Goal: Task Accomplishment & Management: Complete application form

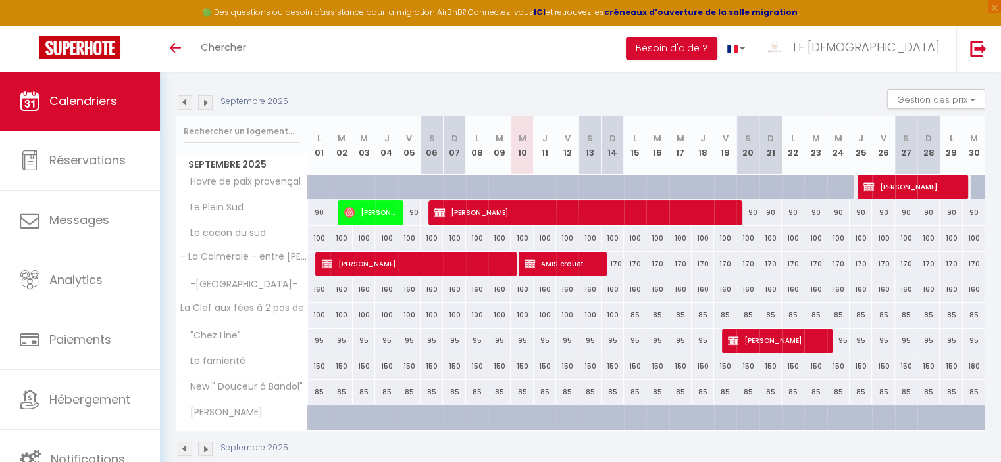
scroll to position [133, 0]
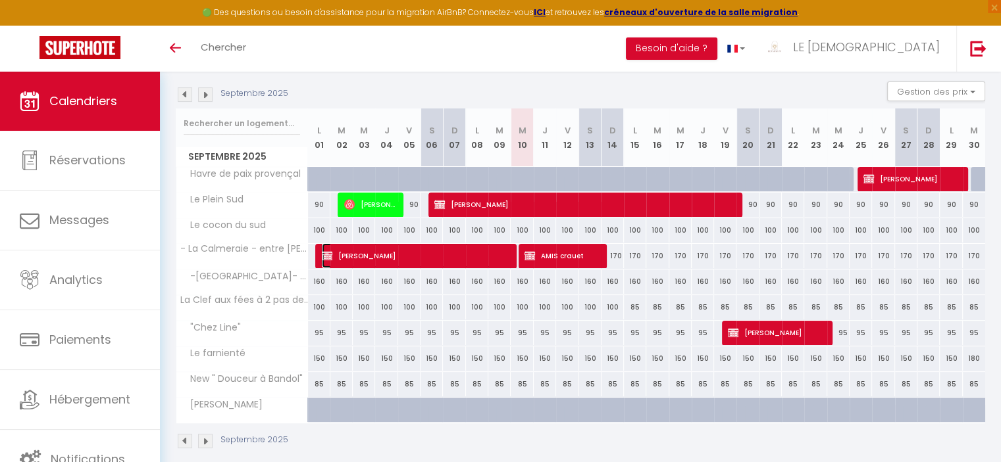
click at [430, 256] on span "[PERSON_NAME]" at bounding box center [418, 255] width 192 height 25
select select "OK"
select select "KO"
select select "0"
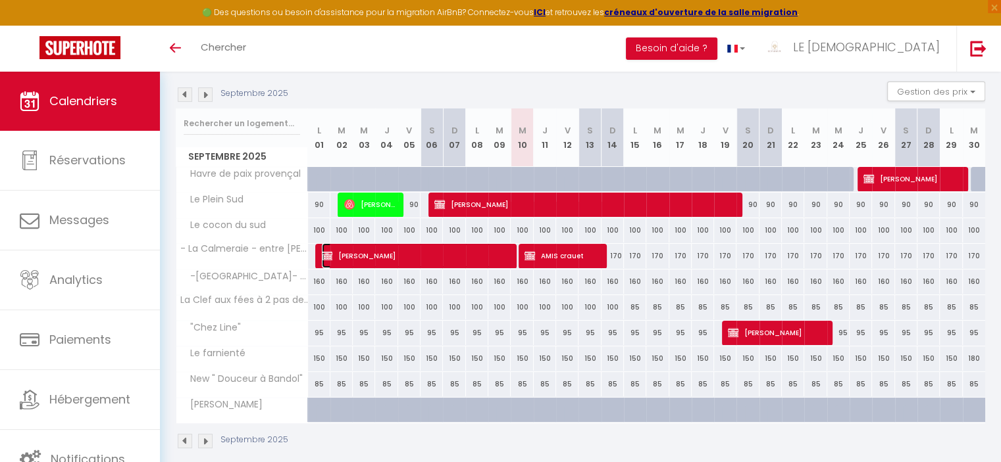
select select "1"
select select
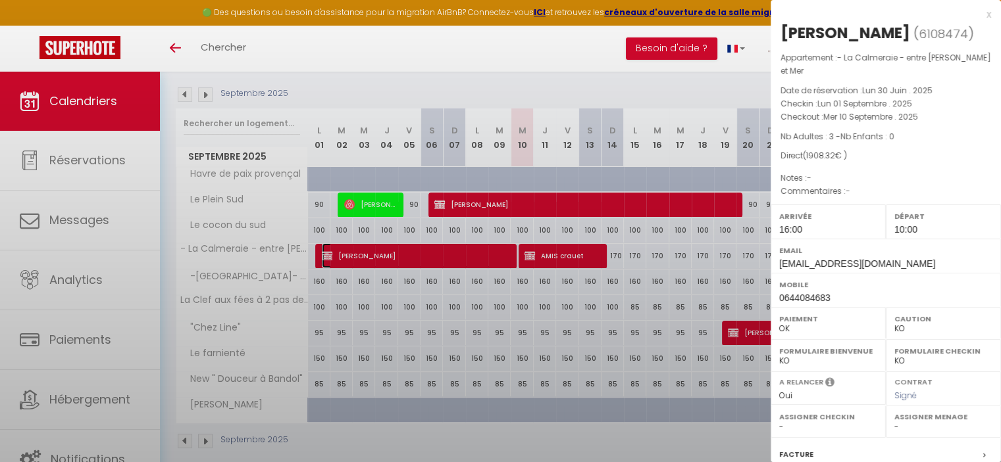
select select "43170"
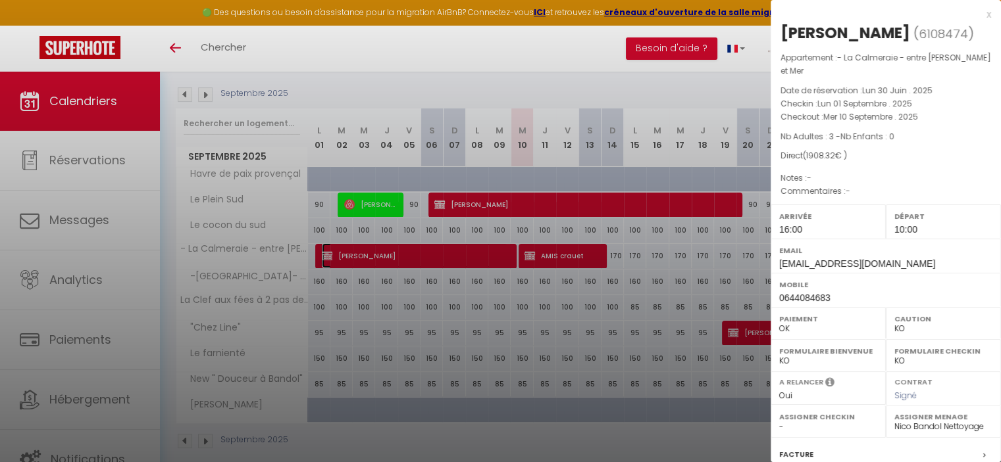
scroll to position [148, 0]
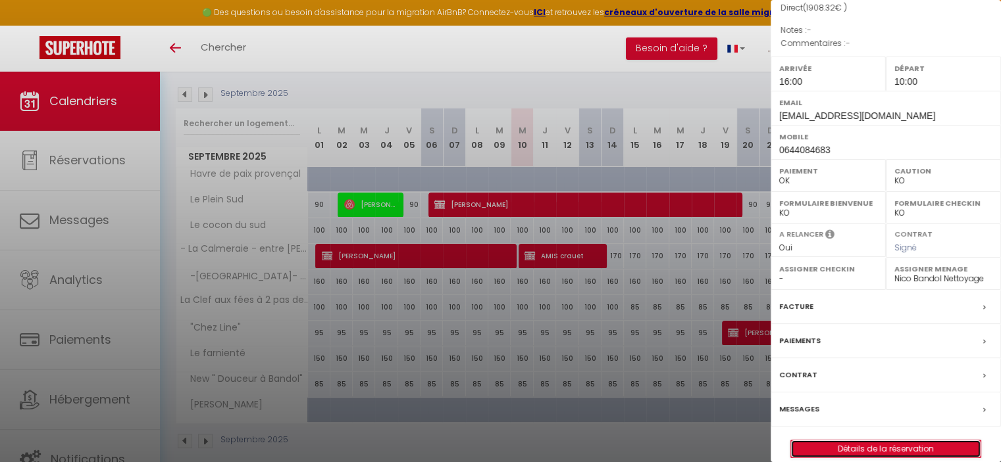
click at [893, 441] on link "Détails de la réservation" at bounding box center [885, 449] width 189 height 17
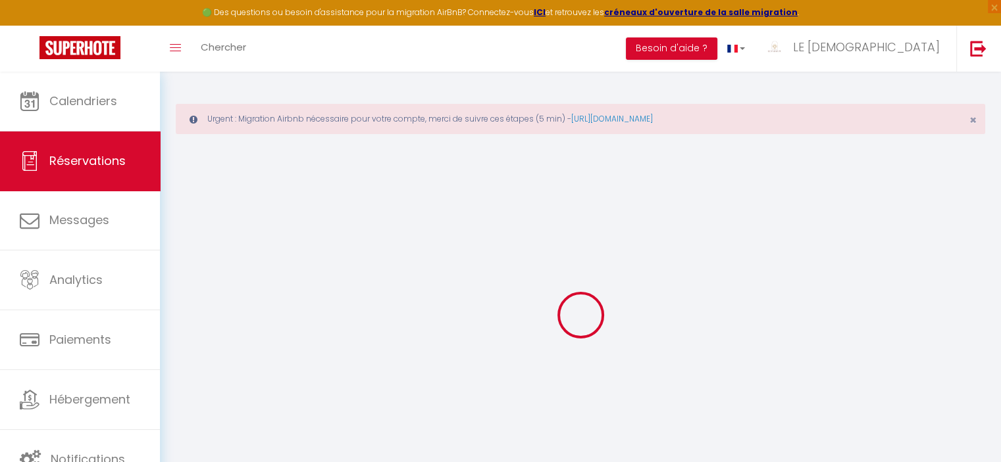
type input "INA"
type input "GABARD"
type input "[EMAIL_ADDRESS][DOMAIN_NAME]"
type input "0644084683"
type input "78112"
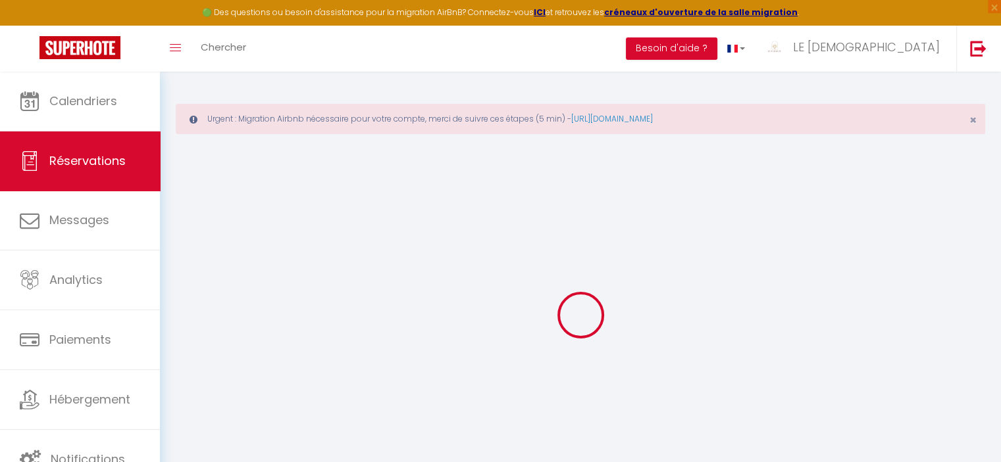
type input "[STREET_ADDRESS]"
type input "Fourqueux"
select select "FR"
select select "53064"
select select "1"
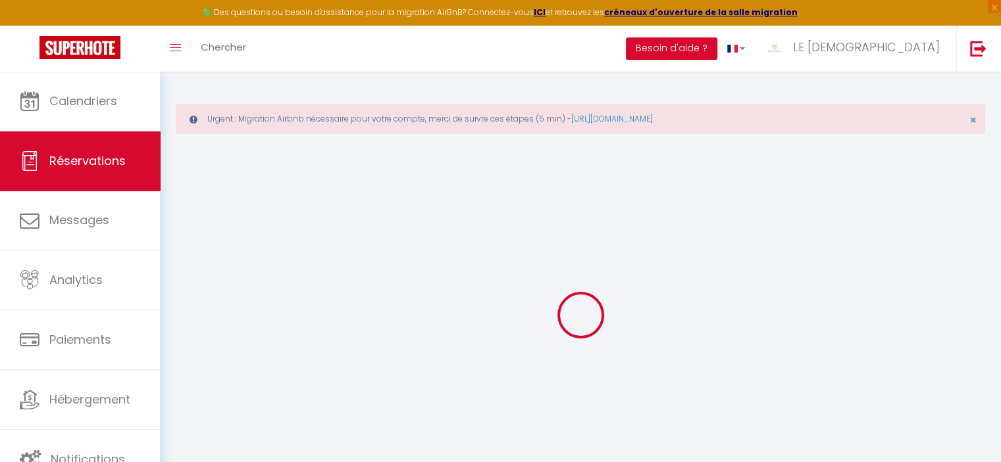
type input "Lun 01 Septembre 2025"
select select
type input "Mer 10 Septembre 2025"
select select
type input "3"
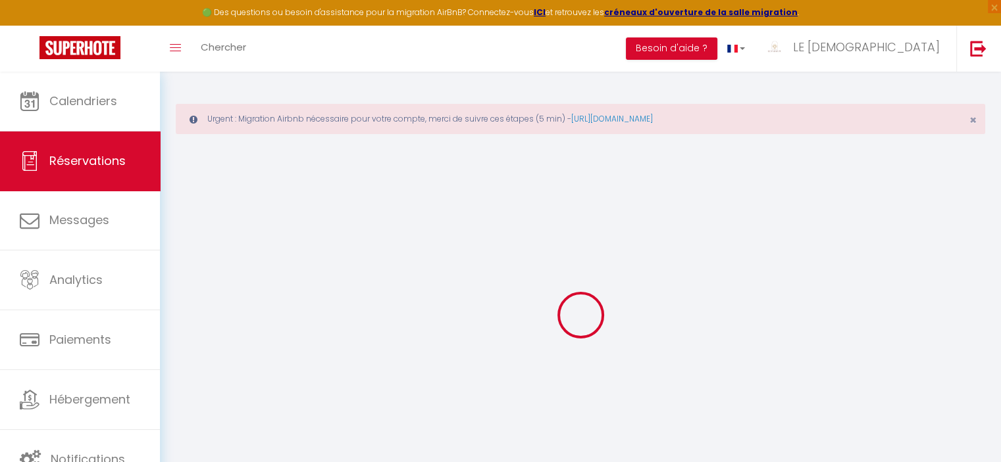
select select "12"
select select
type input "1710"
checkbox input "false"
type input "0"
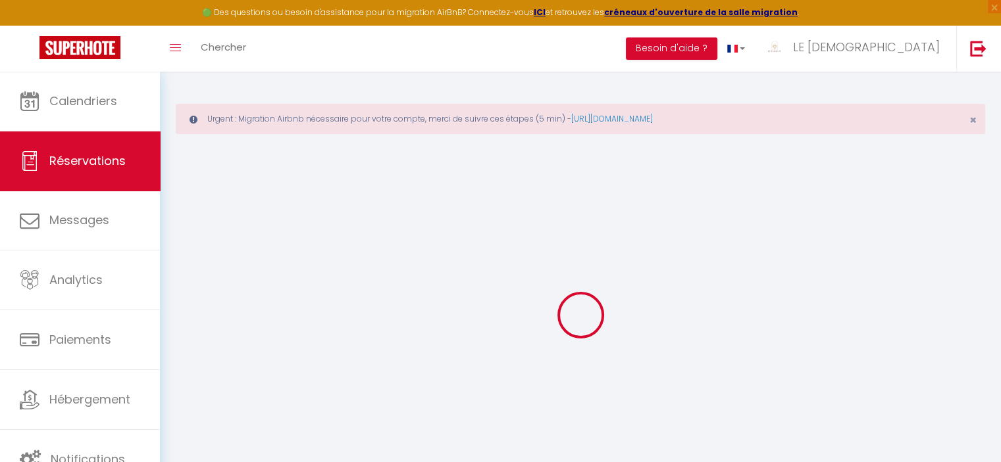
type input "100"
type input "0"
select select
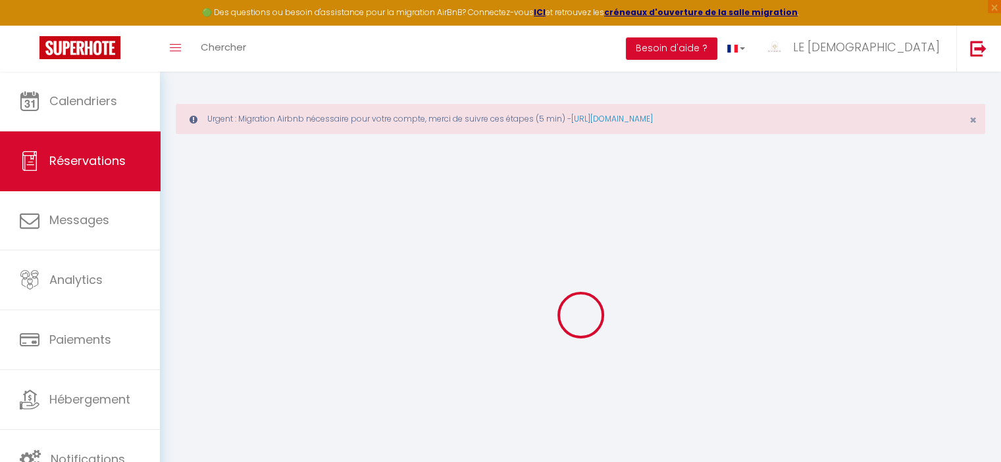
select select "14"
checkbox input "false"
select select
checkbox input "false"
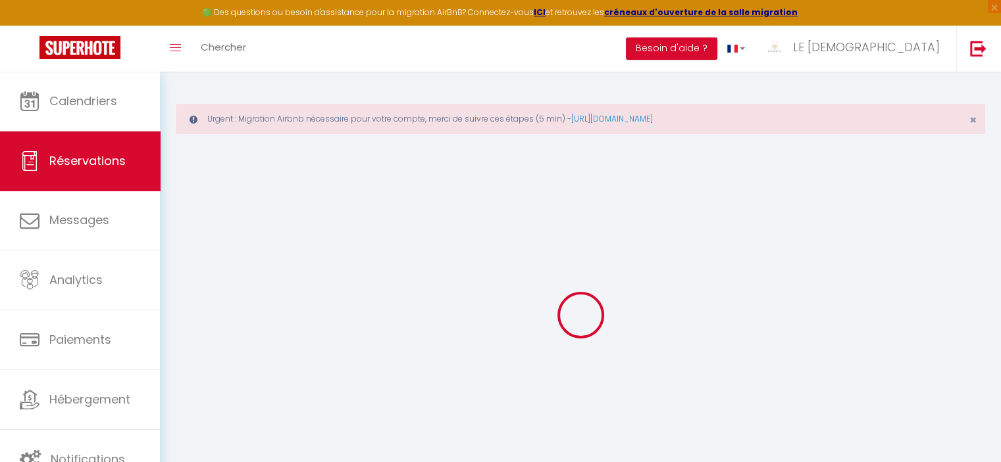
select select
checkbox input "false"
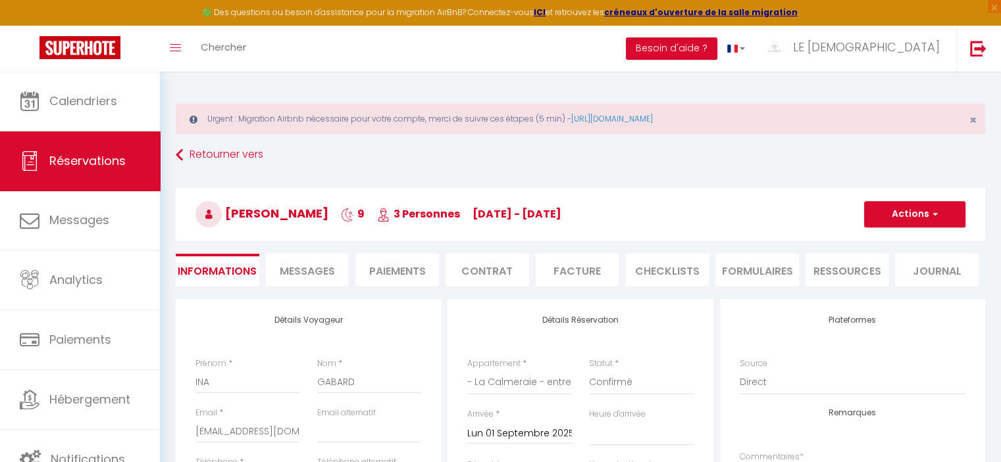
type input "140"
type input "58.32"
select select
checkbox input "false"
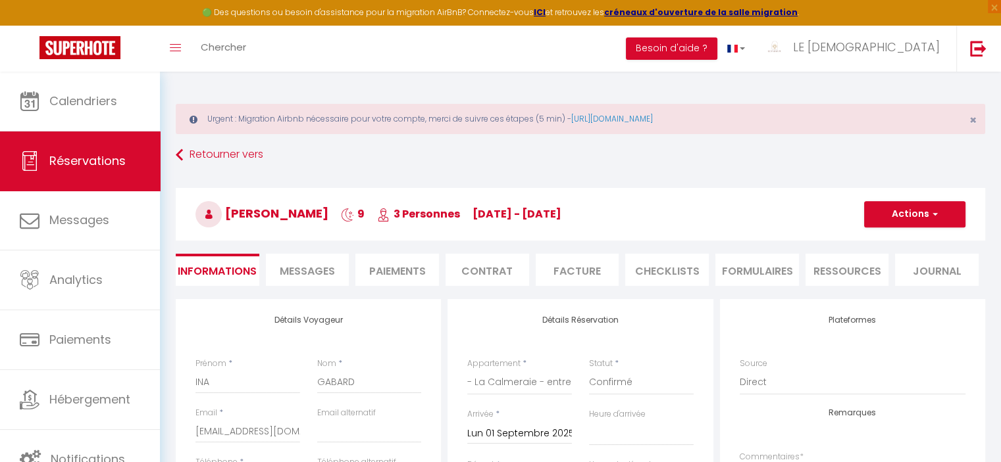
select select "16:00"
select select "10:00"
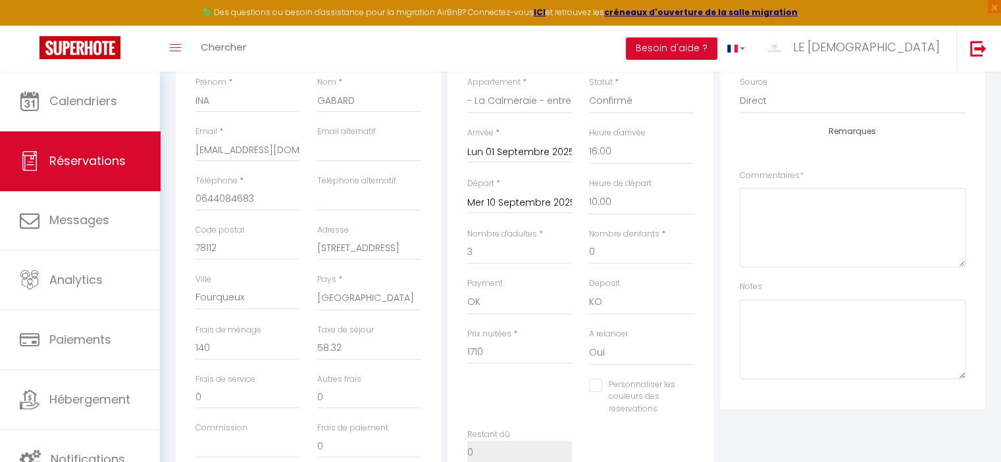
scroll to position [285, 0]
drag, startPoint x: 995, startPoint y: 299, endPoint x: 1010, endPoint y: 278, distance: 26.5
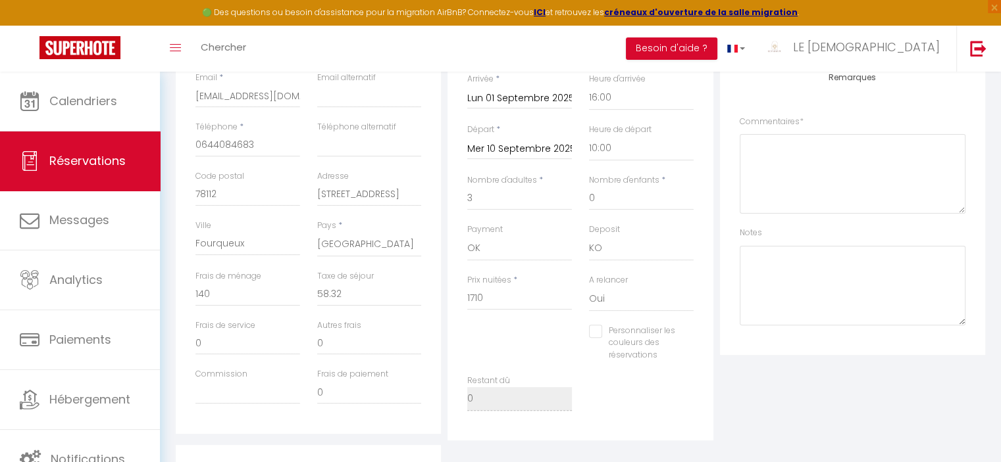
click at [599, 330] on input "Personnaliser les couleurs des réservations" at bounding box center [633, 331] width 88 height 13
checkbox input "true"
click at [691, 349] on span at bounding box center [688, 347] width 11 height 11
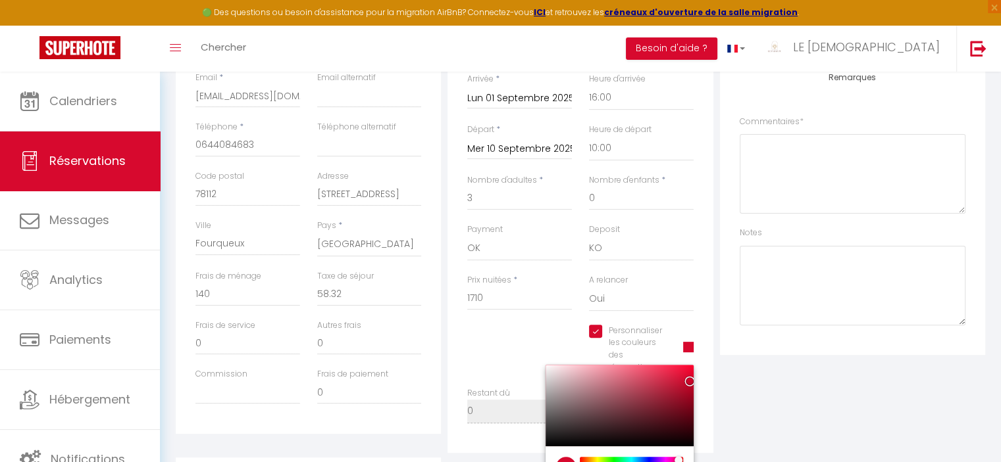
type input "#09D725"
click at [616, 460] on div at bounding box center [631, 460] width 101 height 7
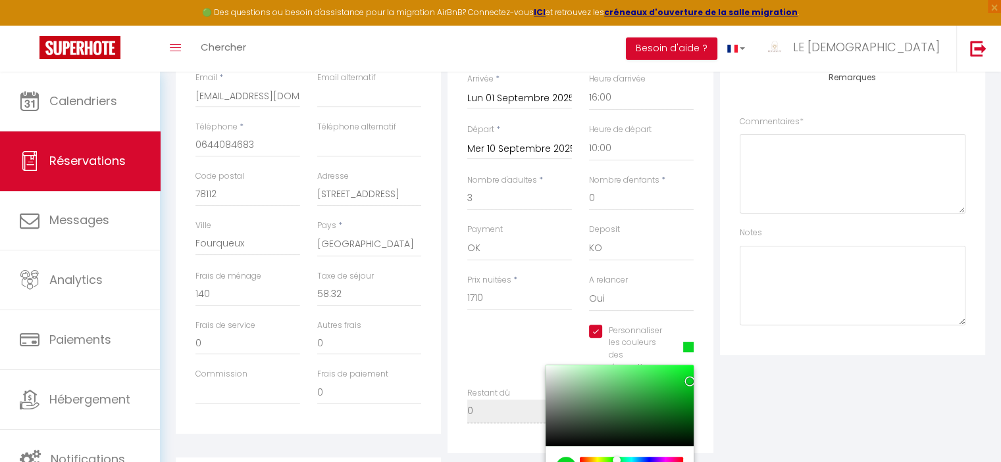
click at [901, 391] on div "Plateformes Source Direct [DOMAIN_NAME] [DOMAIN_NAME] Chalet montagne Expedia G…" at bounding box center [852, 208] width 272 height 489
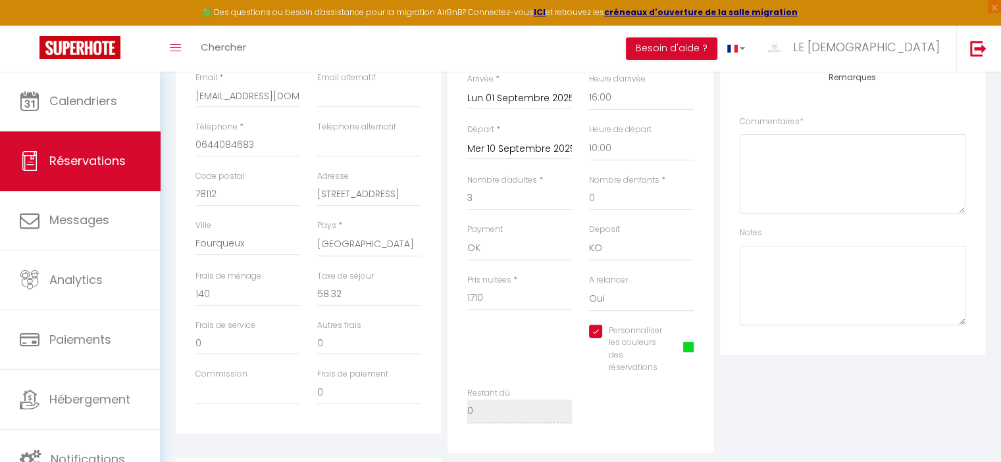
scroll to position [0, 0]
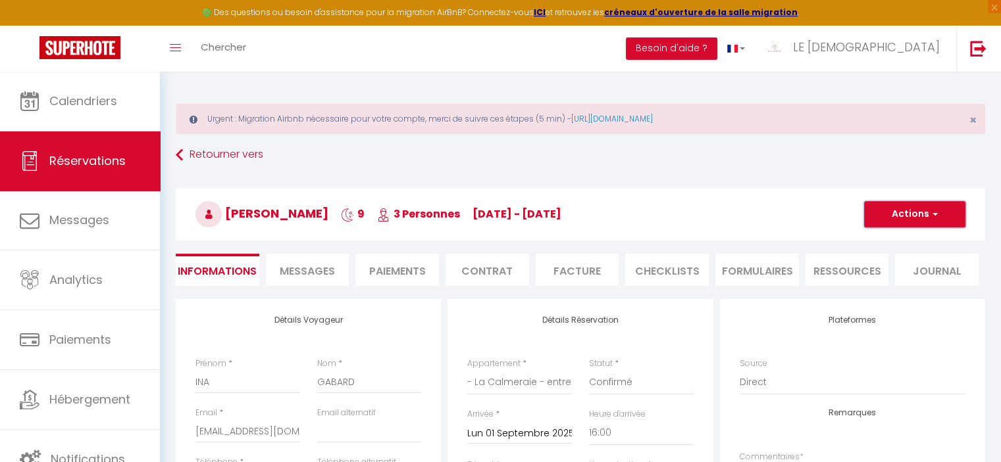
click at [920, 214] on button "Actions" at bounding box center [914, 214] width 101 height 26
click at [920, 241] on link "Enregistrer" at bounding box center [901, 243] width 104 height 17
select select "not_cancelled"
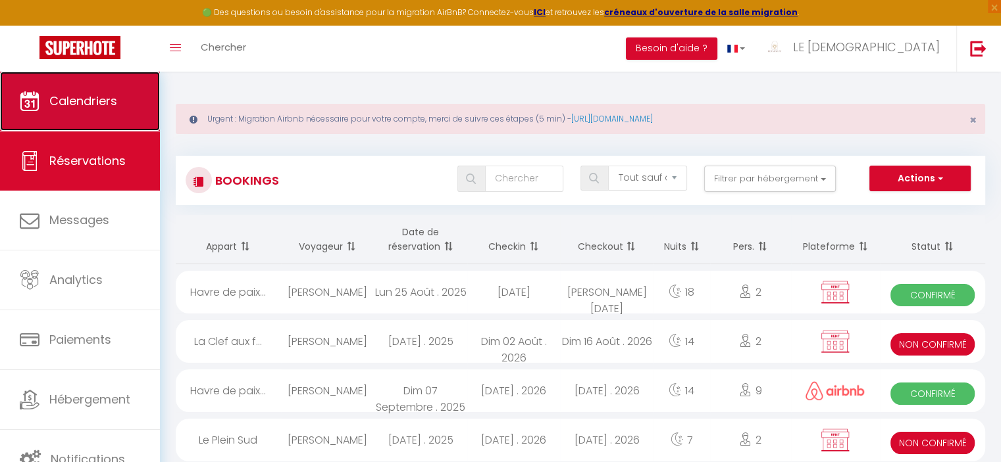
click at [93, 101] on span "Calendriers" at bounding box center [83, 101] width 68 height 16
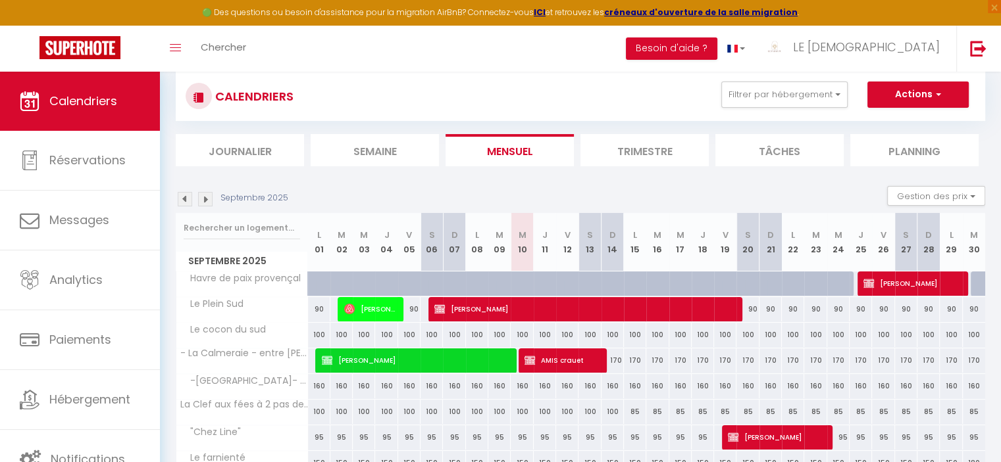
scroll to position [169, 0]
